Goal: Transaction & Acquisition: Purchase product/service

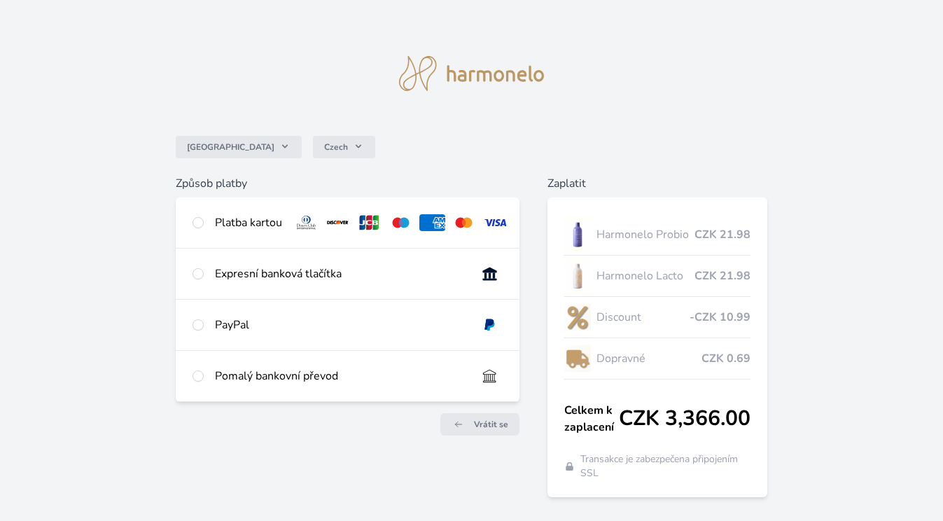
click at [216, 226] on div "Platba kartou" at bounding box center [248, 222] width 67 height 17
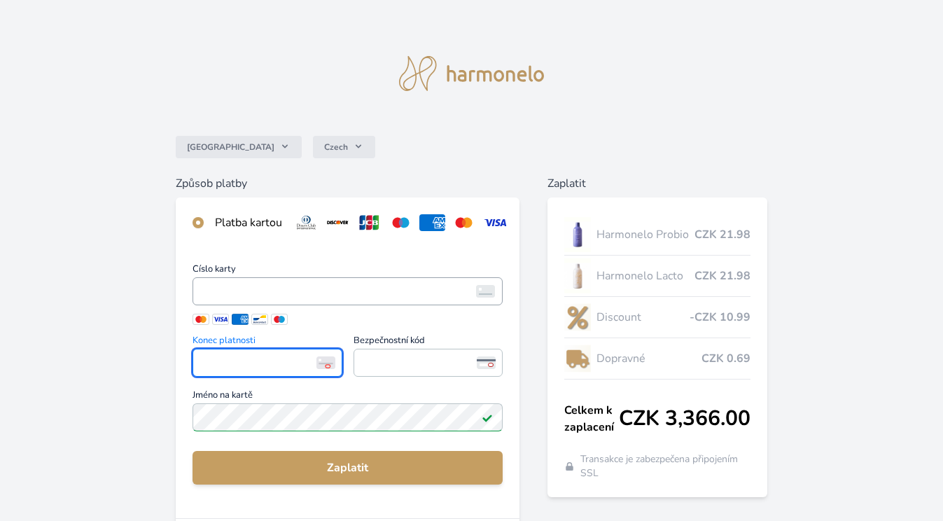
click at [414, 281] on span "<p>Your browser does not support iframes.</p>" at bounding box center [347, 291] width 310 height 28
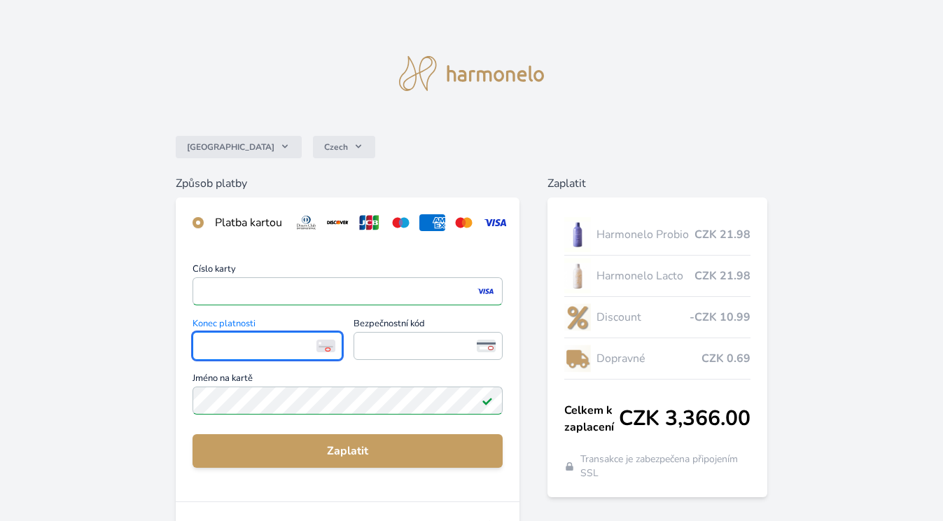
click at [323, 346] on img at bounding box center [325, 345] width 19 height 13
click at [479, 340] on icon at bounding box center [486, 340] width 19 height 3
click at [483, 346] on icon at bounding box center [485, 347] width 13 height 3
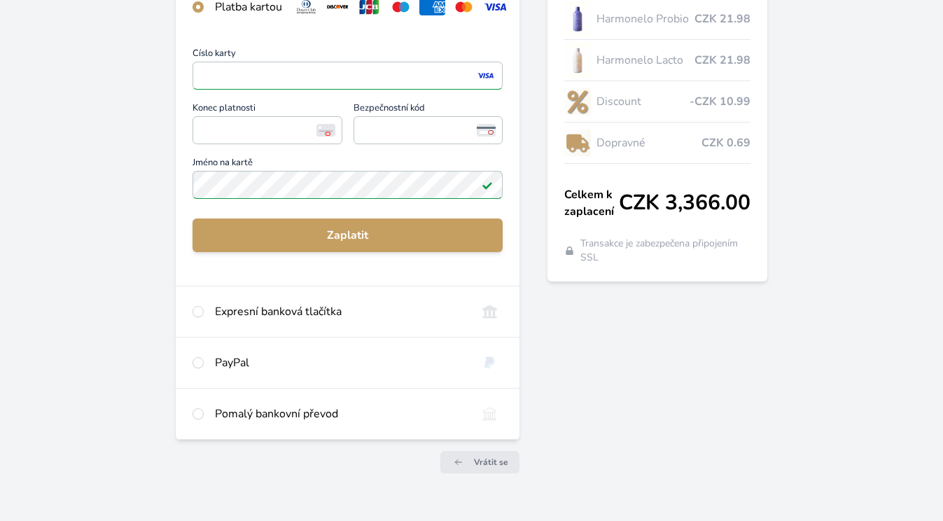
scroll to position [218, 0]
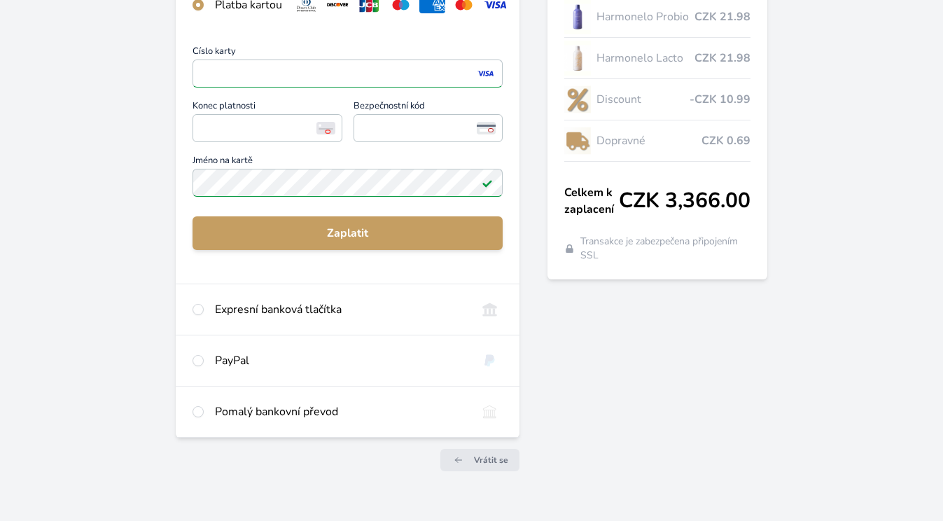
click at [331, 316] on div "Expresní banková tlačítka" at bounding box center [340, 309] width 251 height 17
radio input "false"
radio input "true"
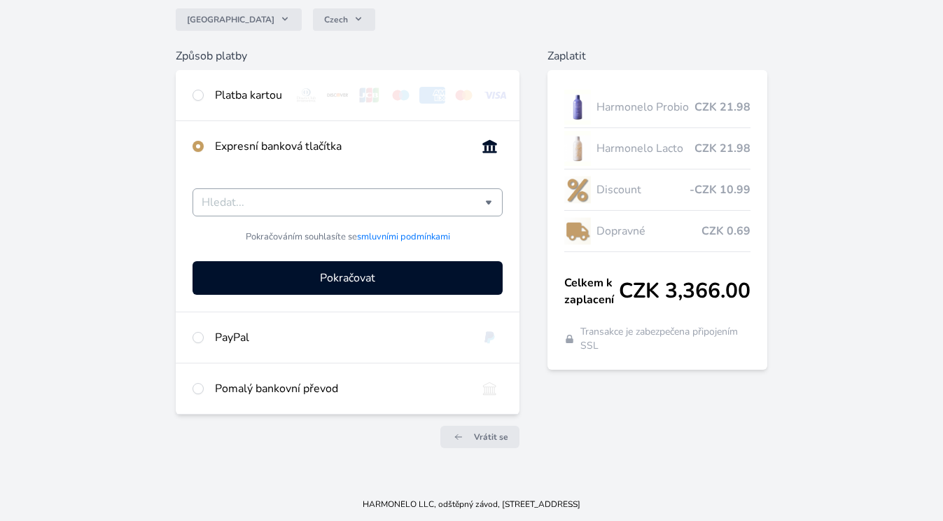
click at [367, 199] on input "Česká spořitelna Komerční banka mTransfer Fio banka Moneta Money Bank Raiffeise…" at bounding box center [343, 202] width 283 height 17
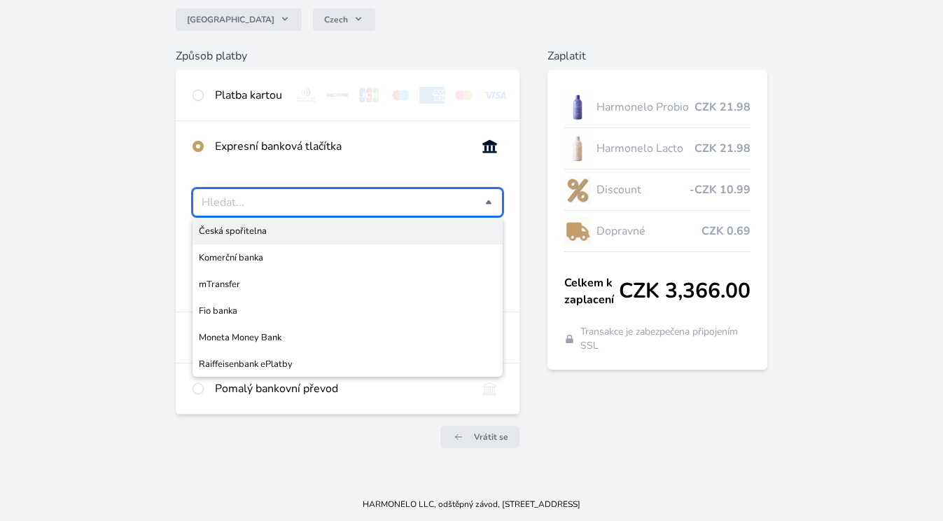
click at [265, 226] on span "Česká spořitelna" at bounding box center [347, 231] width 297 height 14
type input "Česká spořitelna"
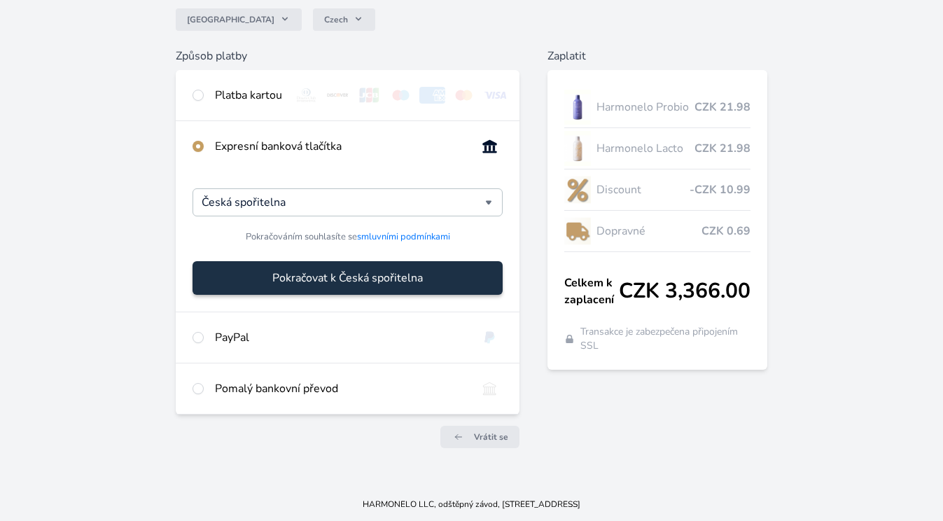
click at [418, 286] on span "Pokračovat k Česká spořitelna" at bounding box center [347, 277] width 150 height 17
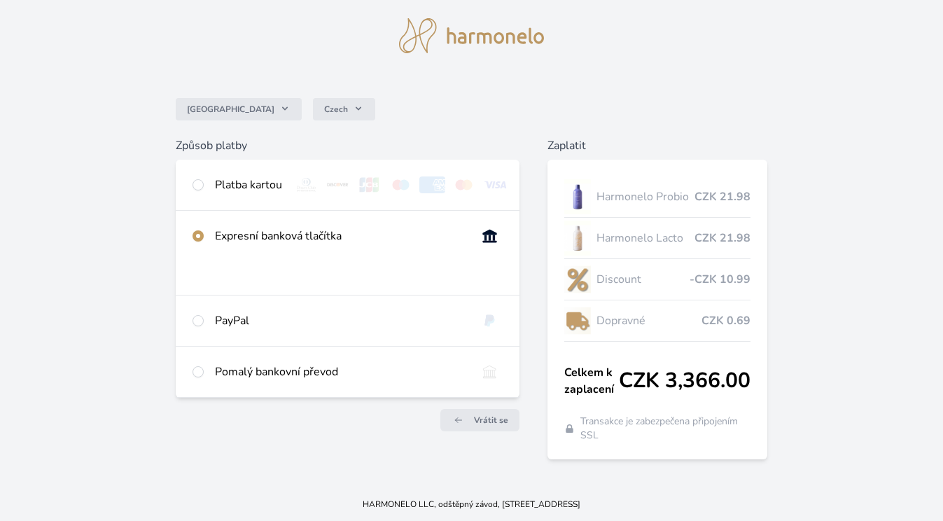
scroll to position [38, 0]
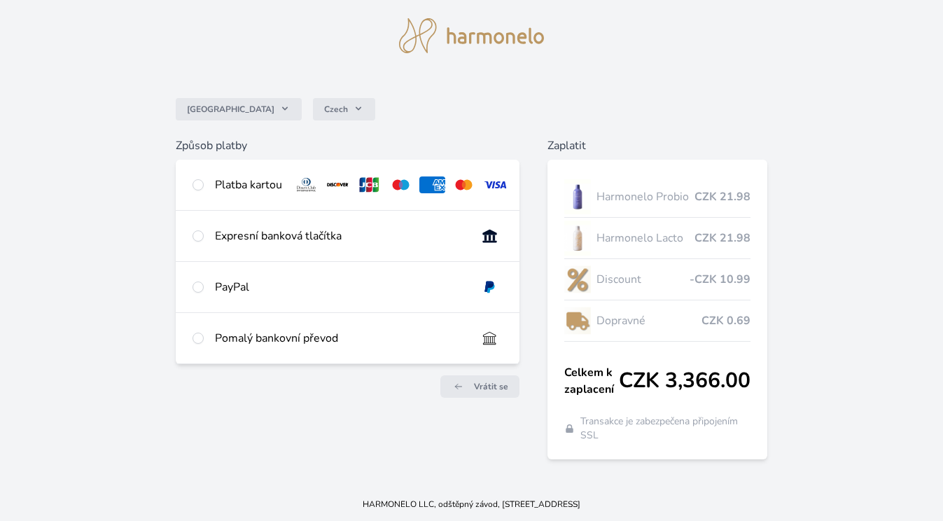
scroll to position [38, 0]
click at [471, 437] on div "Způsob platby Platba kartou Číslo karty <p>Your browser does not support iframe…" at bounding box center [348, 298] width 344 height 322
